Goal: Information Seeking & Learning: Learn about a topic

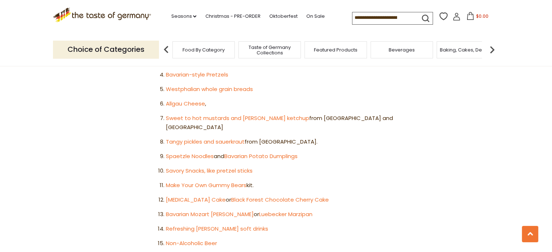
scroll to position [508, 0]
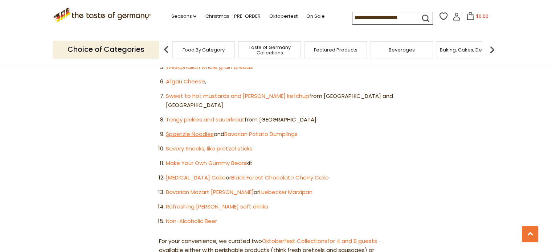
click at [189, 130] on link "Spaetzle Noodles" at bounding box center [190, 134] width 48 height 8
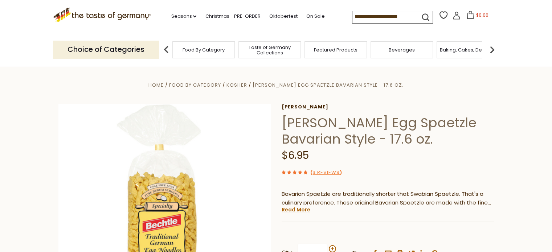
click at [268, 52] on span "Taste of Germany Collections" at bounding box center [270, 50] width 58 height 11
click at [209, 48] on span "Food By Category" at bounding box center [204, 49] width 42 height 5
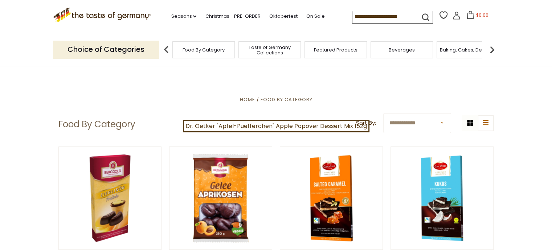
drag, startPoint x: 376, startPoint y: 17, endPoint x: 423, endPoint y: 16, distance: 46.9
click at [423, 16] on form at bounding box center [391, 16] width 77 height 10
click at [422, 16] on icon "submit" at bounding box center [426, 17] width 10 height 10
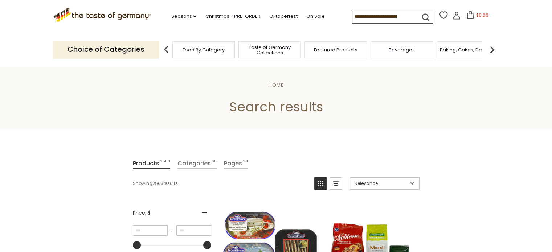
drag, startPoint x: 378, startPoint y: 17, endPoint x: 401, endPoint y: 16, distance: 23.3
click at [401, 16] on input at bounding box center [383, 16] width 61 height 10
click at [424, 15] on icon "submit" at bounding box center [426, 17] width 10 height 10
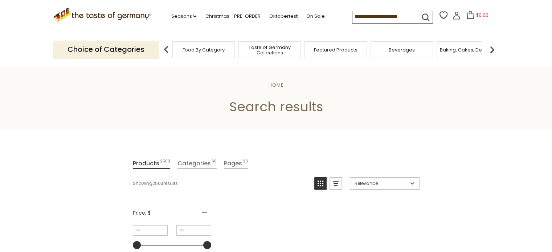
drag, startPoint x: 376, startPoint y: 16, endPoint x: 405, endPoint y: 14, distance: 29.2
click at [405, 14] on input at bounding box center [383, 16] width 61 height 10
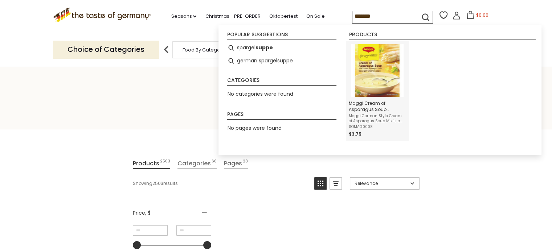
type input "*******"
click at [380, 79] on img "Maggi Cream of Asparagus Soup (German Spargelsuppe) Mix -1.8 oz." at bounding box center [377, 70] width 53 height 53
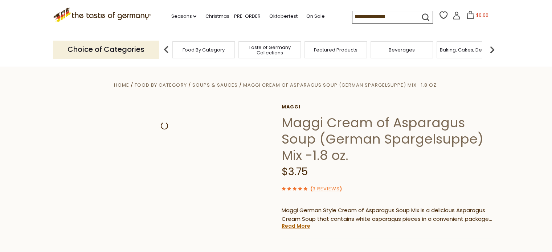
click at [380, 82] on span "Maggi Cream of Asparagus Soup (German Spargelsuppe) Mix -1.8 oz." at bounding box center [340, 85] width 195 height 7
click at [380, 79] on section "Home Food By Category Soups & Sauces Maggi Cream of Asparagus Soup (German Spar…" at bounding box center [276, 251] width 552 height 370
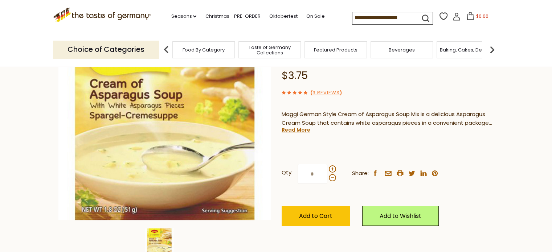
scroll to position [109, 0]
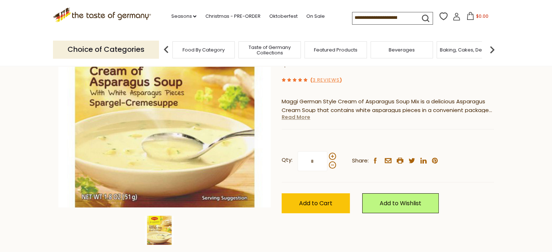
click at [297, 117] on link "Read More" at bounding box center [296, 117] width 29 height 7
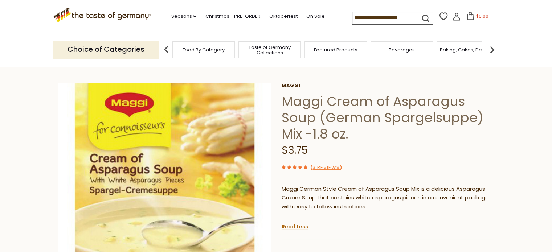
scroll to position [0, 0]
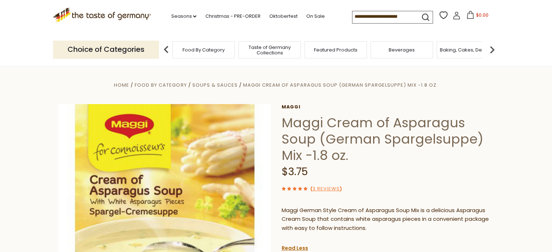
click at [331, 51] on span "Featured Products" at bounding box center [336, 49] width 44 height 5
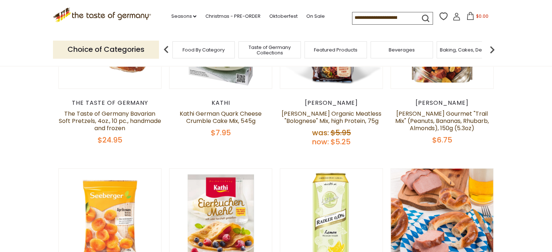
scroll to position [145, 0]
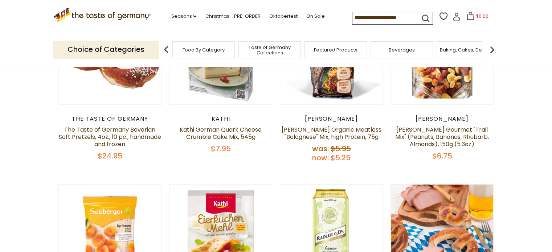
click at [202, 52] on span "Food By Category" at bounding box center [204, 49] width 42 height 5
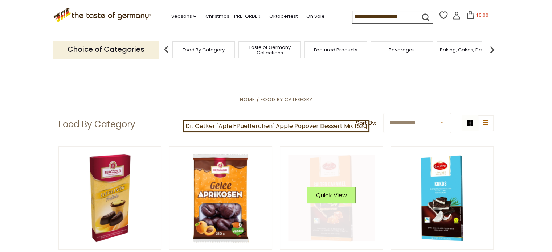
scroll to position [145, 0]
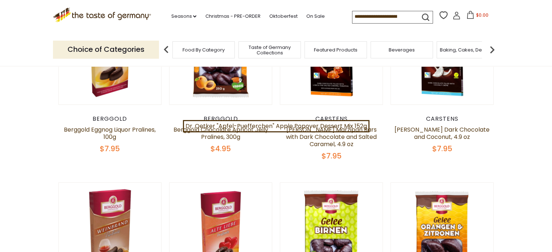
click at [371, 18] on input at bounding box center [383, 16] width 61 height 10
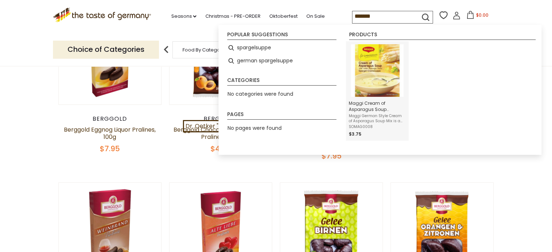
type input "*******"
click at [372, 88] on img "Maggi Cream of Asparagus Soup (German Spargelsuppe) Mix -1.8 oz." at bounding box center [377, 70] width 53 height 53
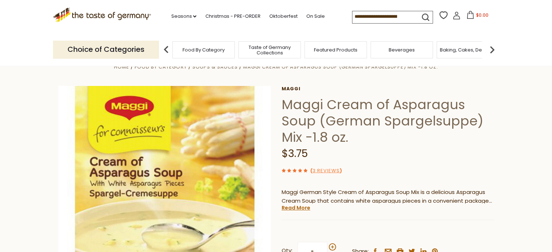
scroll to position [36, 0]
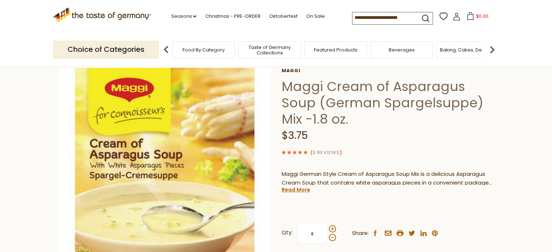
click at [323, 153] on link "3 Reviews" at bounding box center [326, 153] width 27 height 8
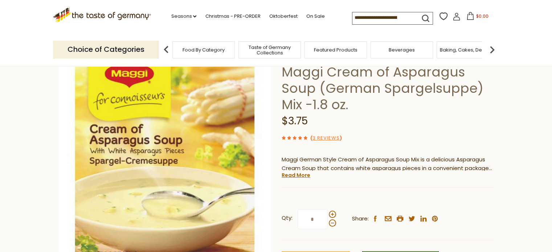
scroll to position [36, 0]
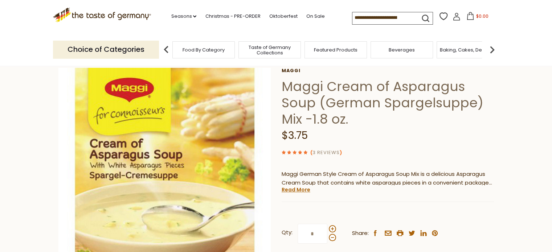
click at [322, 153] on link "3 Reviews" at bounding box center [326, 153] width 27 height 8
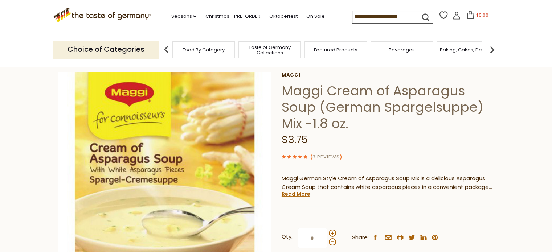
click at [322, 154] on link "3 Reviews" at bounding box center [326, 158] width 27 height 8
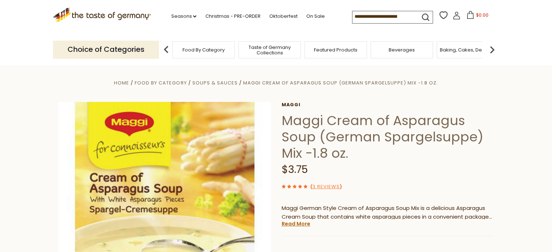
scroll to position [0, 0]
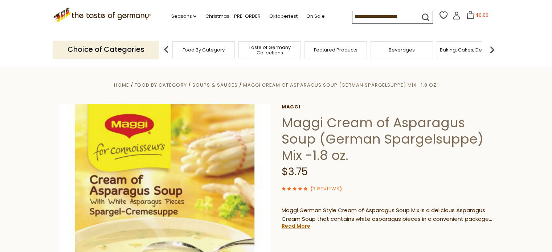
click at [340, 53] on div "Featured Products" at bounding box center [336, 49] width 62 height 17
click at [338, 53] on div "Featured Products" at bounding box center [336, 49] width 62 height 17
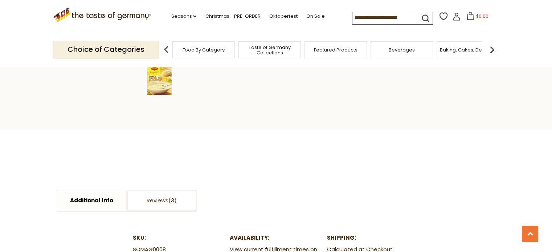
scroll to position [254, 0]
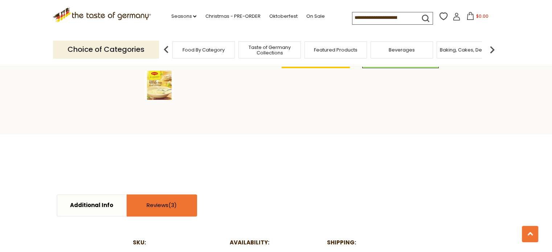
click at [149, 208] on link "Reviews" at bounding box center [161, 205] width 69 height 21
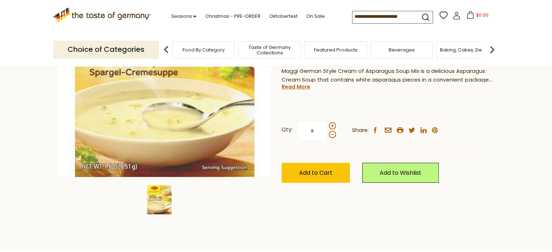
scroll to position [0, 0]
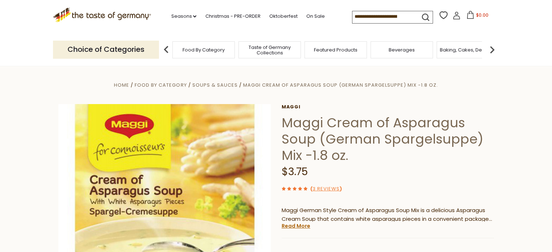
click at [334, 52] on span "Featured Products" at bounding box center [336, 49] width 44 height 5
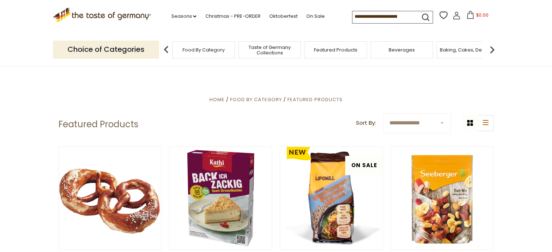
click at [367, 14] on input at bounding box center [383, 16] width 61 height 10
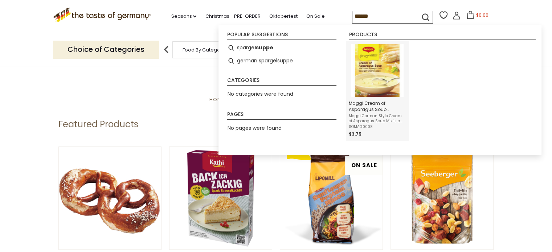
type input "******"
click at [378, 82] on img "Maggi Cream of Asparagus Soup (German Spargelsuppe) Mix -1.8 oz." at bounding box center [377, 70] width 53 height 53
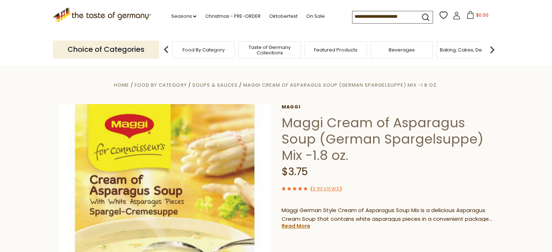
click at [491, 50] on img at bounding box center [492, 49] width 15 height 15
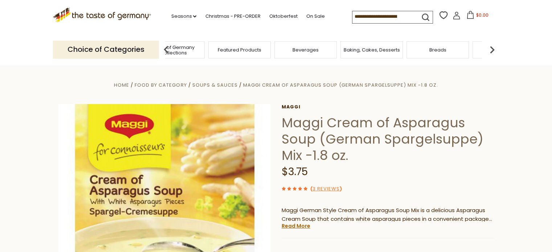
click at [489, 52] on img at bounding box center [492, 49] width 15 height 15
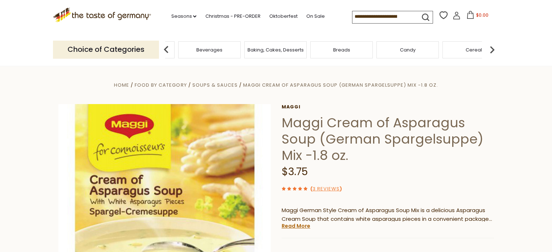
click at [489, 52] on img at bounding box center [492, 49] width 15 height 15
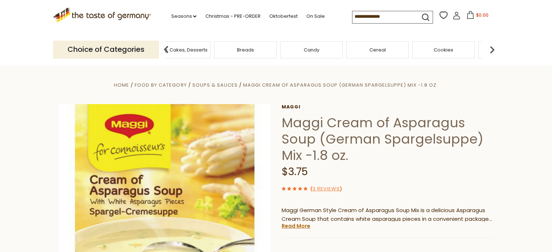
click at [489, 52] on img at bounding box center [492, 49] width 15 height 15
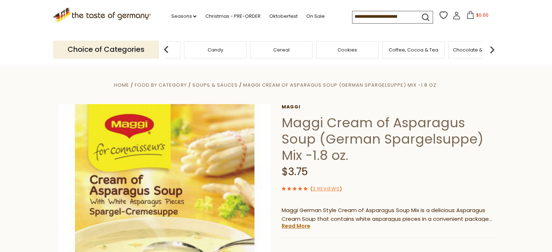
click at [489, 52] on img at bounding box center [492, 49] width 15 height 15
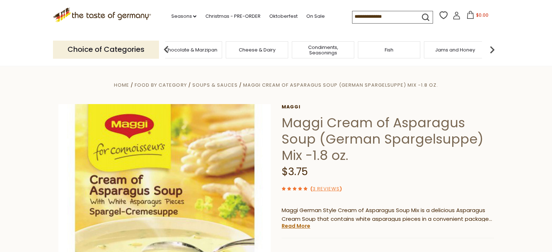
click at [403, 53] on div "Fish" at bounding box center [389, 49] width 62 height 17
click at [386, 48] on span "Fish" at bounding box center [389, 49] width 9 height 5
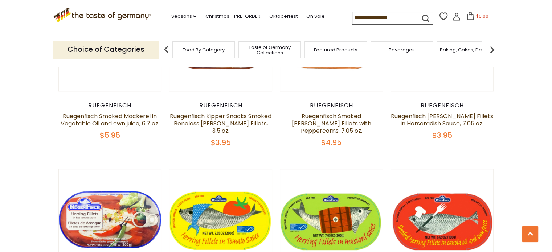
scroll to position [835, 0]
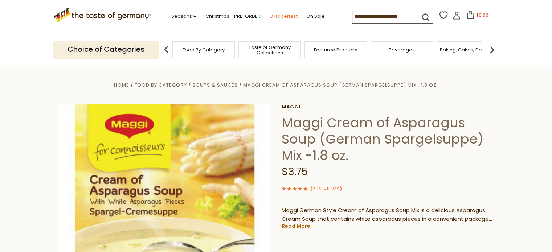
click at [282, 17] on link "Oktoberfest" at bounding box center [283, 16] width 28 height 8
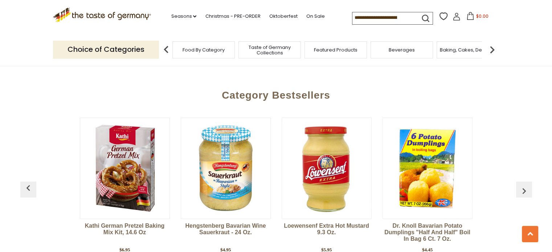
scroll to position [1924, 0]
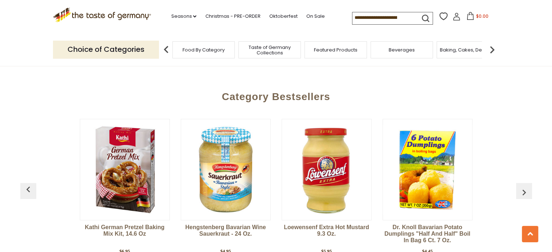
click at [422, 181] on img at bounding box center [427, 169] width 89 height 89
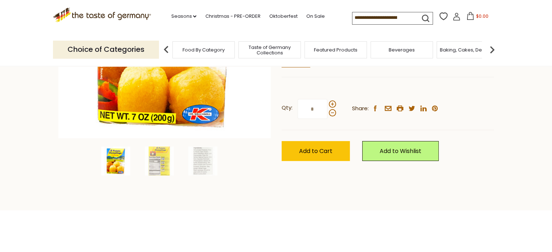
scroll to position [182, 0]
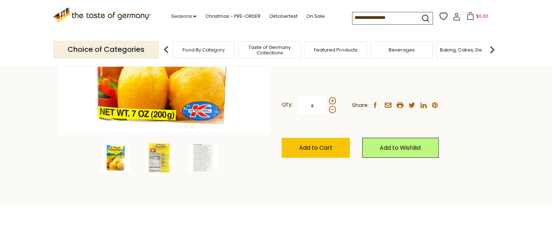
click at [157, 165] on img at bounding box center [159, 157] width 29 height 29
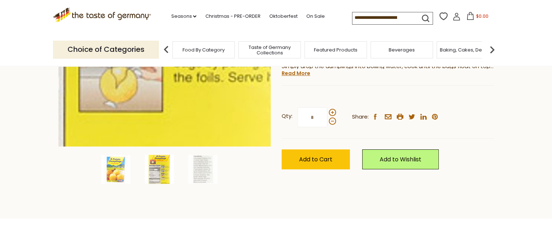
scroll to position [218, 0]
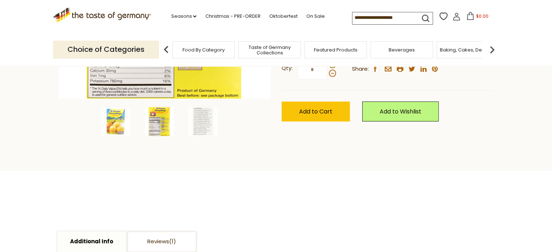
click at [165, 121] on img at bounding box center [159, 121] width 29 height 29
click at [164, 130] on img at bounding box center [159, 121] width 29 height 29
click at [154, 124] on img at bounding box center [159, 121] width 29 height 29
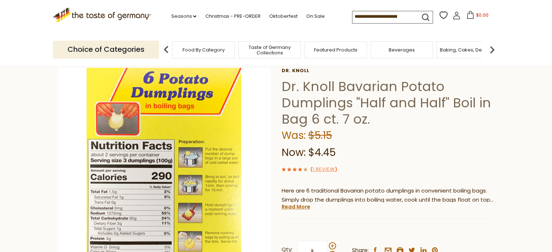
scroll to position [0, 0]
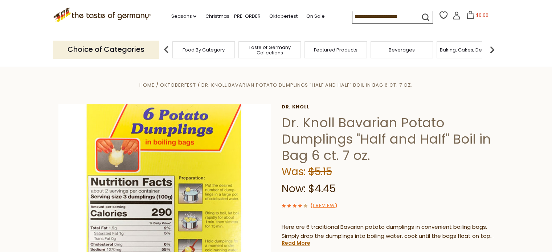
click at [316, 50] on span "Featured Products" at bounding box center [336, 49] width 44 height 5
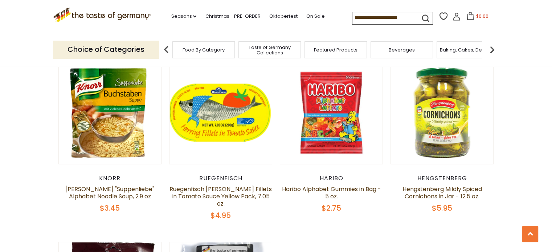
scroll to position [436, 0]
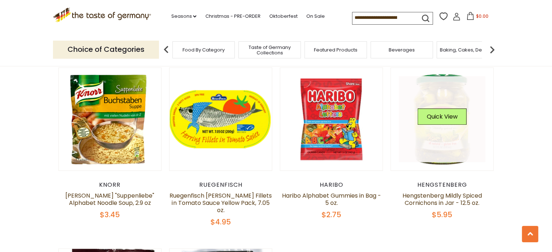
click at [440, 135] on link at bounding box center [442, 119] width 86 height 86
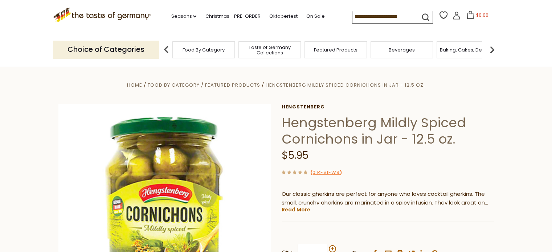
drag, startPoint x: 348, startPoint y: 16, endPoint x: 490, endPoint y: 23, distance: 142.5
click at [490, 23] on div "Compare Compare up to 4 items: Clear Selection Compare search_icon" at bounding box center [425, 17] width 147 height 14
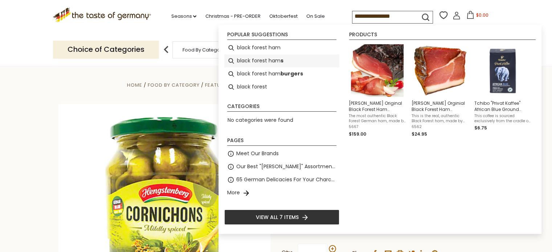
click at [281, 62] on b "s" at bounding box center [282, 61] width 3 height 8
type input "**********"
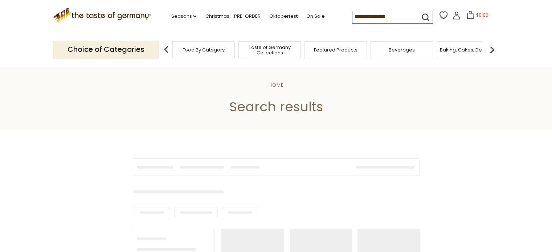
type input "**********"
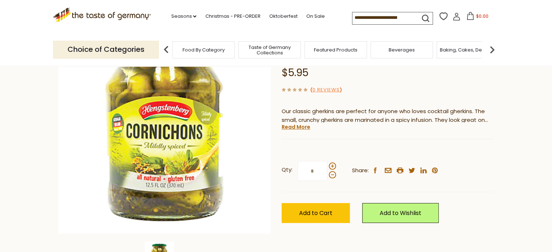
scroll to position [145, 0]
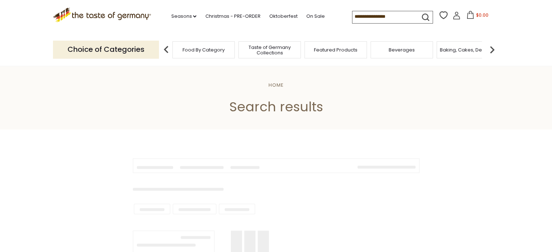
type input "**********"
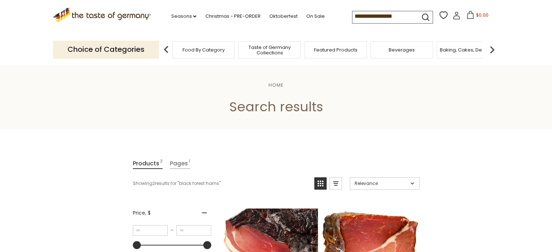
click at [421, 14] on icon "submit" at bounding box center [426, 17] width 10 height 10
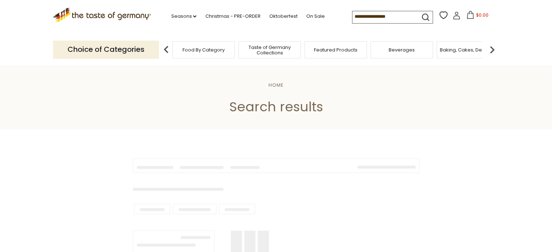
type input "**********"
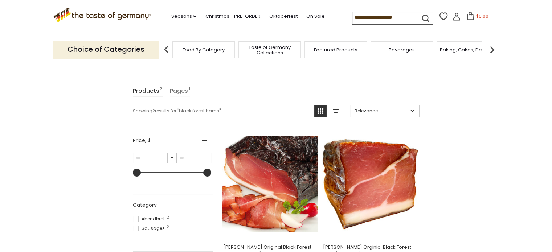
scroll to position [145, 0]
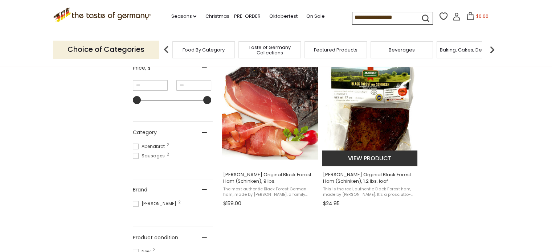
click at [393, 194] on span "This is the real, authentic Black Forest ham, made by Hans Adler OHG. It's a pr…" at bounding box center [370, 192] width 94 height 11
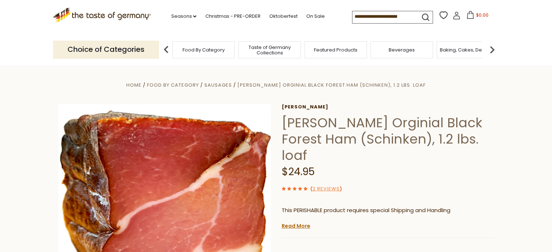
click at [221, 49] on span "Food By Category" at bounding box center [204, 49] width 42 height 5
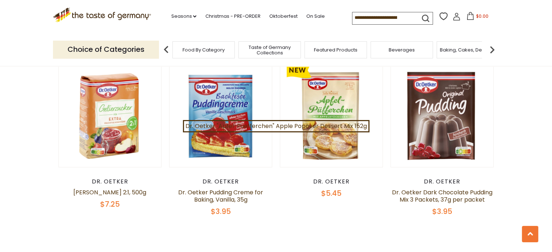
scroll to position [1525, 0]
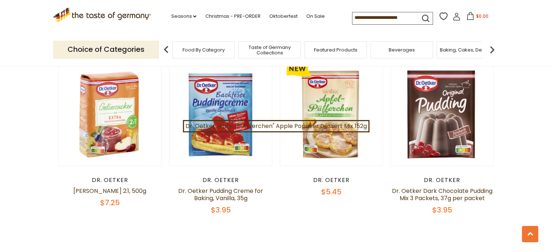
drag, startPoint x: 349, startPoint y: 19, endPoint x: 406, endPoint y: 16, distance: 56.7
click at [406, 16] on input at bounding box center [383, 17] width 61 height 10
type input "****"
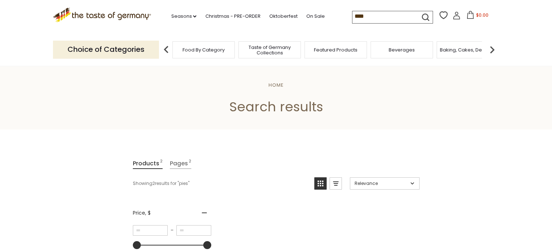
drag, startPoint x: 370, startPoint y: 15, endPoint x: 340, endPoint y: 20, distance: 31.0
click at [340, 20] on div ".st0{fill:#EDD300;} .st1{fill:#D33E21;} .st0{fill:#EDD300;} .st1{fill:#D33E21;}…" at bounding box center [276, 16] width 447 height 33
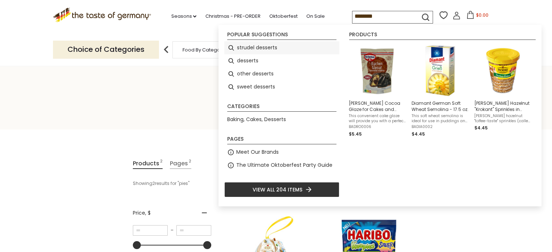
click at [259, 48] on li "strudel desserts" at bounding box center [281, 47] width 115 height 13
type input "**********"
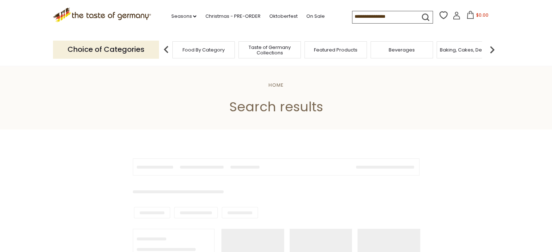
type input "**********"
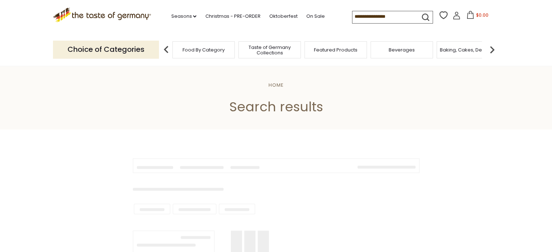
type input "****"
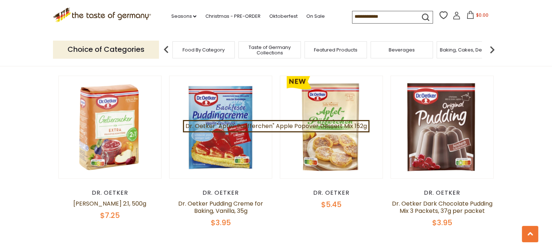
scroll to position [1525, 0]
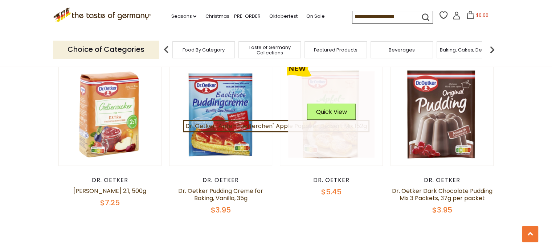
click at [334, 145] on link at bounding box center [331, 115] width 86 height 86
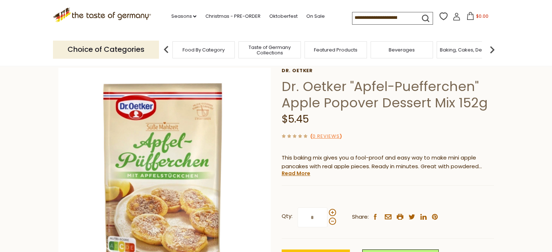
scroll to position [109, 0]
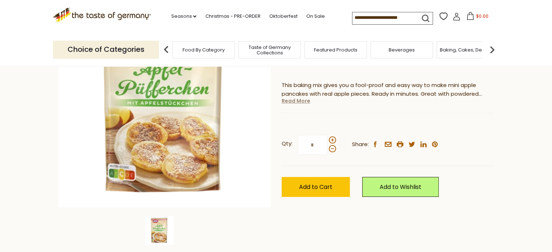
click at [290, 101] on link "Read More" at bounding box center [296, 100] width 29 height 7
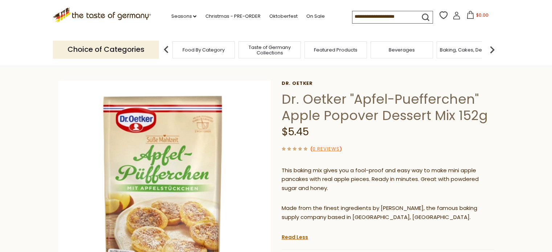
scroll to position [36, 0]
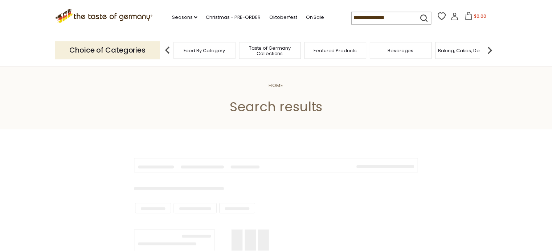
scroll to position [145, 0]
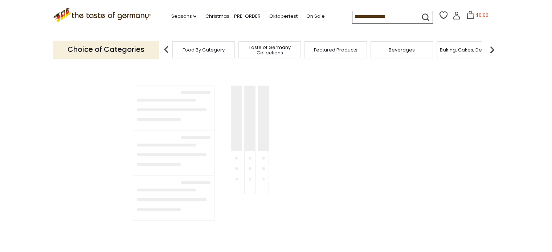
type input "**********"
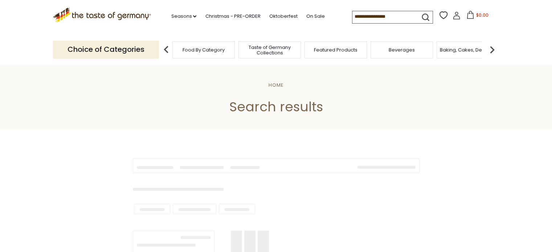
type input "**********"
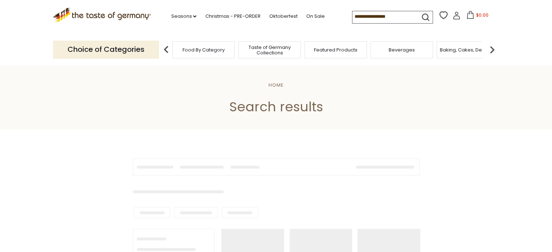
type input "**********"
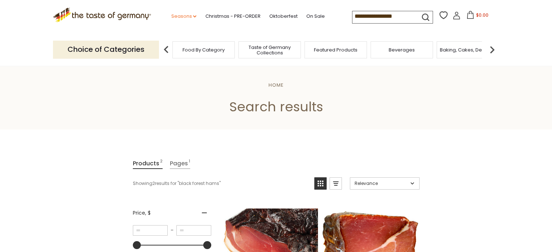
click at [172, 17] on link "Seasons dropdown_arrow" at bounding box center [183, 16] width 25 height 8
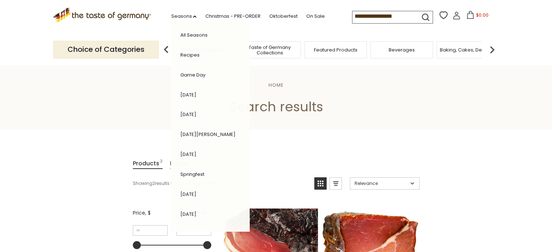
click at [272, 47] on span "Taste of Germany Collections" at bounding box center [270, 50] width 58 height 11
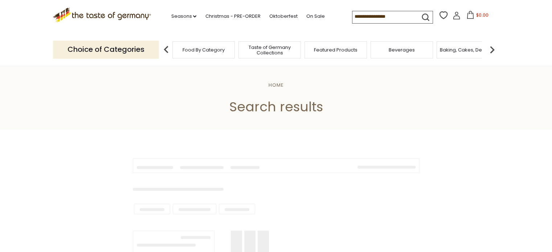
type input "**********"
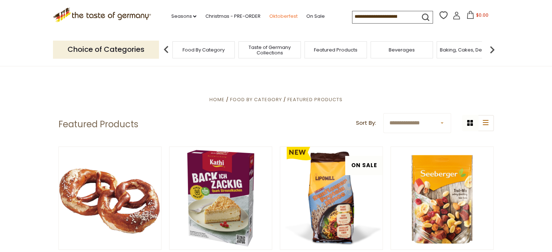
click at [279, 15] on link "Oktoberfest" at bounding box center [283, 16] width 28 height 8
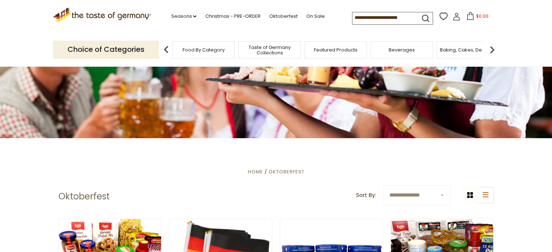
scroll to position [109, 0]
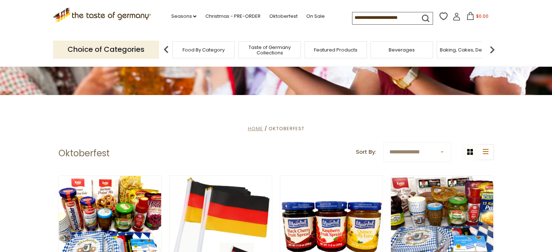
click at [254, 131] on span "Home" at bounding box center [255, 128] width 15 height 7
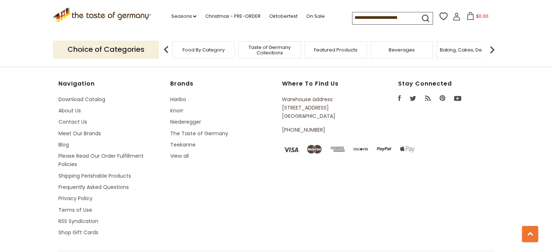
scroll to position [1310, 0]
